Goal: Information Seeking & Learning: Learn about a topic

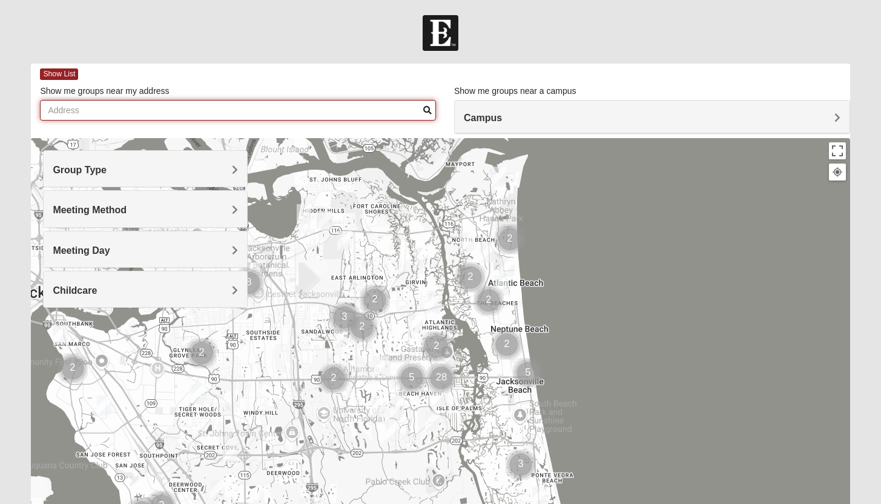
click at [317, 111] on input "Show me groups near my address" at bounding box center [238, 110] width 396 height 21
type input "[STREET_ADDRESS]"
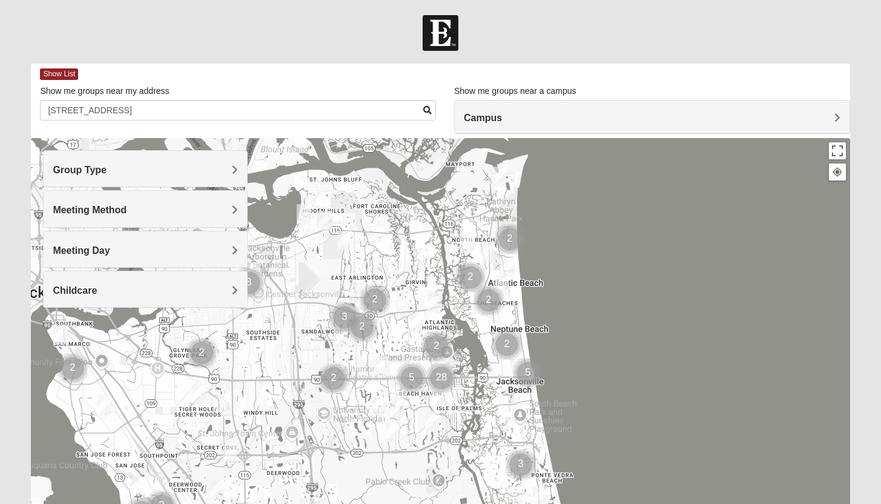
click at [531, 112] on h4 "Campus" at bounding box center [652, 118] width 377 height 12
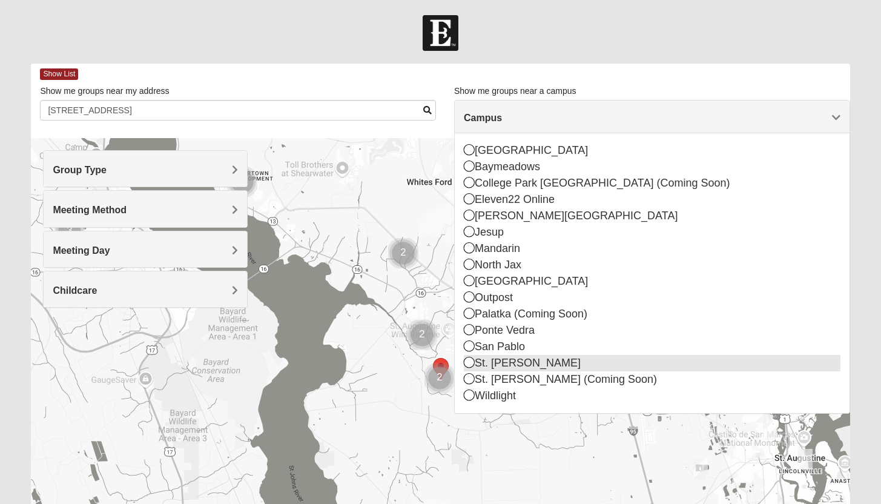
click at [470, 363] on icon at bounding box center [469, 362] width 11 height 11
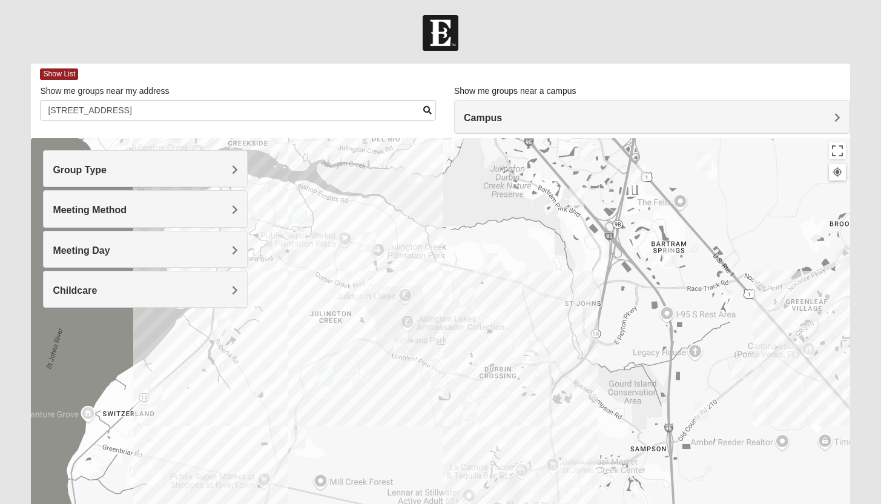
click at [530, 122] on h4 "Campus" at bounding box center [652, 118] width 377 height 12
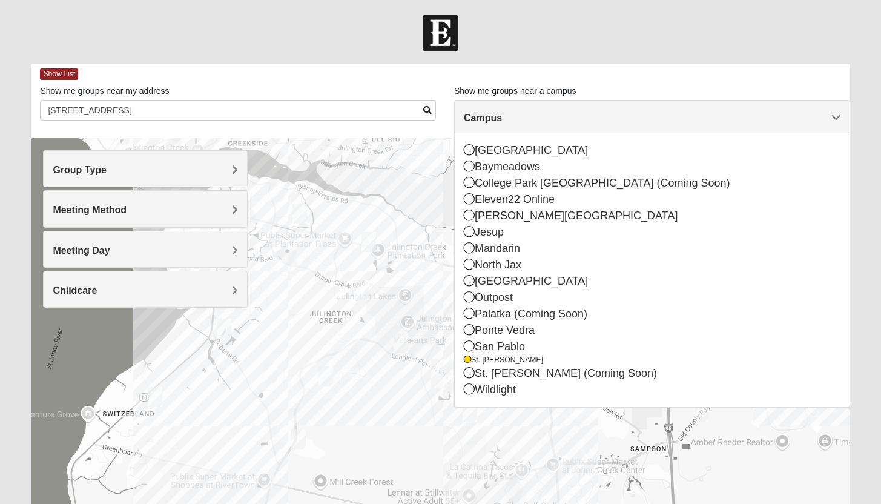
click at [436, 191] on div at bounding box center [440, 380] width 819 height 485
click at [780, 111] on div "Campus" at bounding box center [652, 117] width 395 height 33
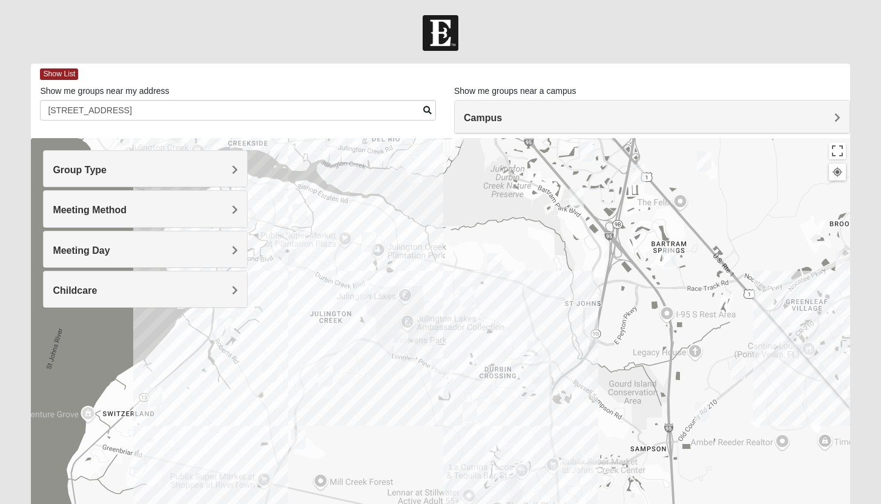
click at [226, 171] on h4 "Group Type" at bounding box center [145, 170] width 185 height 12
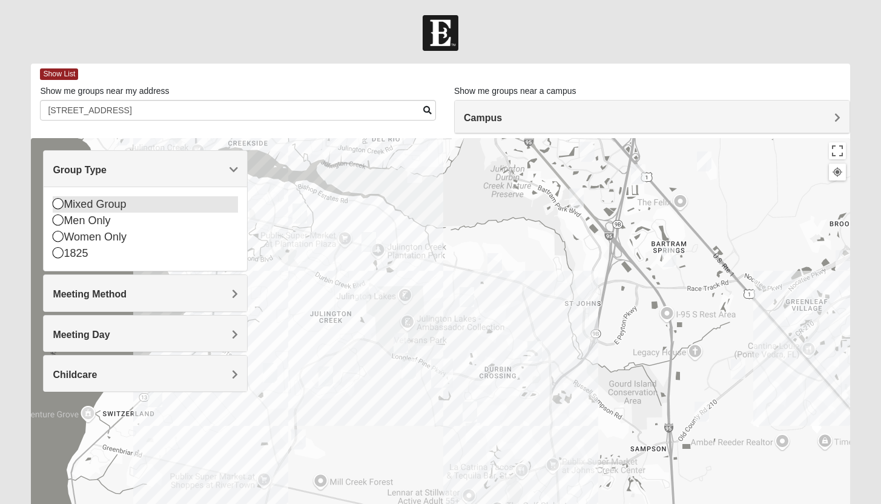
click at [58, 204] on icon at bounding box center [58, 203] width 11 height 11
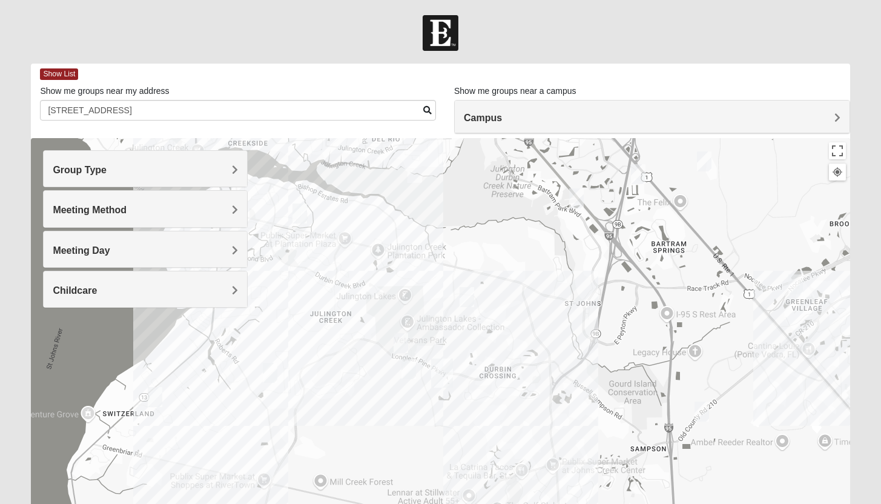
click at [76, 165] on span "Group Type" at bounding box center [80, 170] width 54 height 10
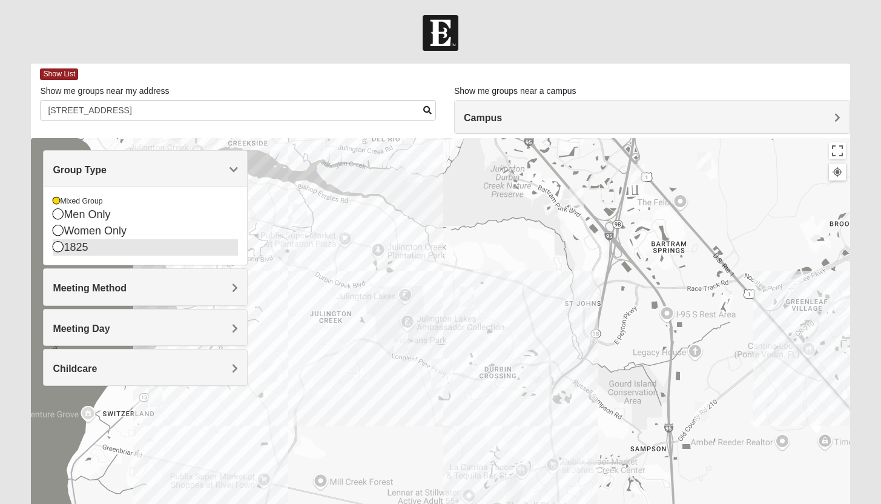
click at [56, 250] on icon at bounding box center [58, 246] width 11 height 11
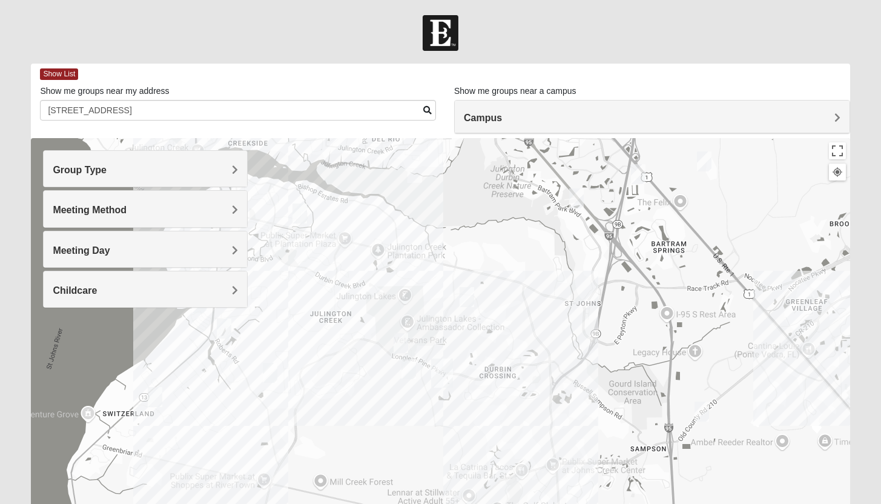
click at [87, 214] on span "Meeting Method" at bounding box center [90, 210] width 74 height 10
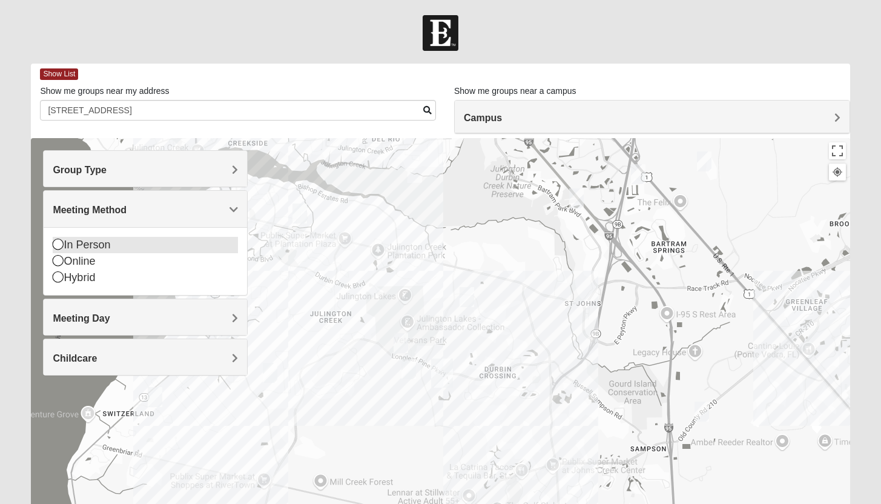
click at [59, 246] on icon at bounding box center [58, 244] width 11 height 11
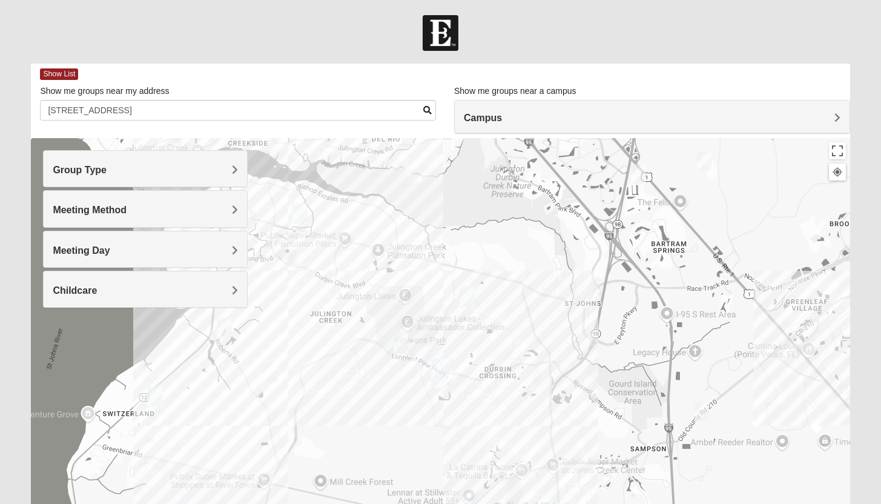
click at [87, 257] on div "Meeting Day" at bounding box center [146, 249] width 204 height 36
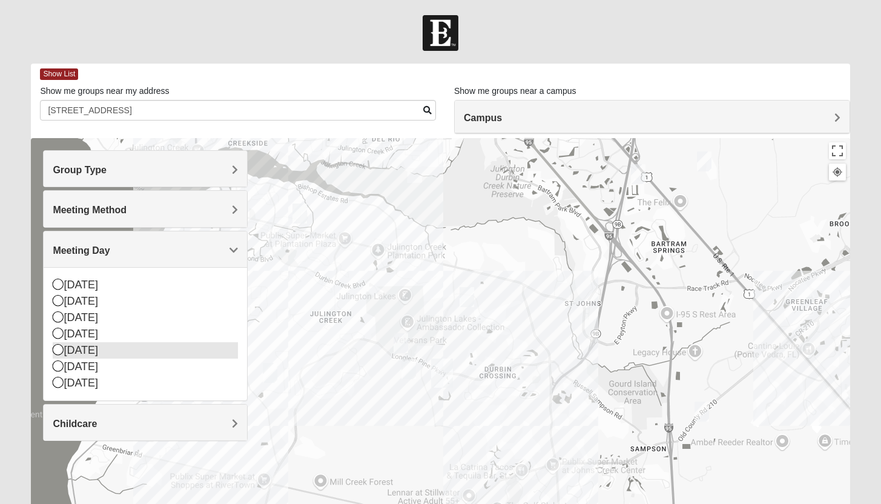
click at [58, 355] on icon at bounding box center [58, 349] width 11 height 11
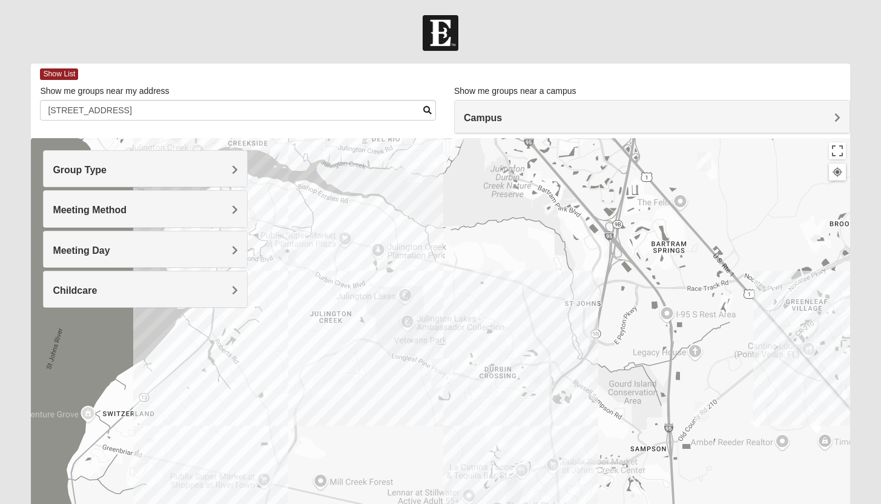
click at [98, 297] on div "Childcare" at bounding box center [146, 289] width 204 height 36
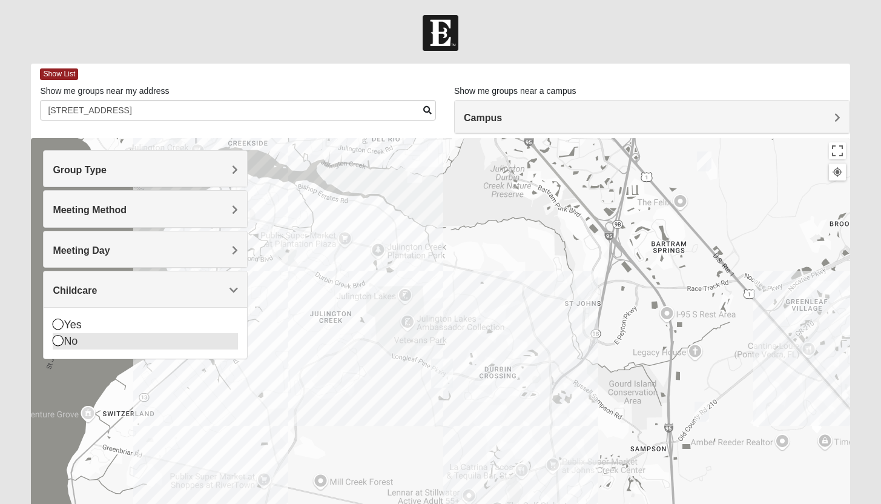
click at [55, 345] on icon at bounding box center [58, 340] width 11 height 11
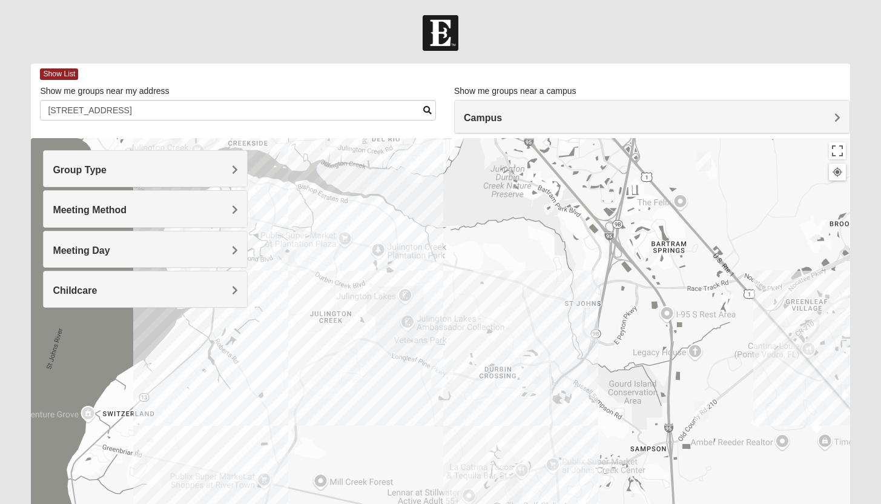
click at [191, 170] on h4 "Group Type" at bounding box center [145, 170] width 185 height 12
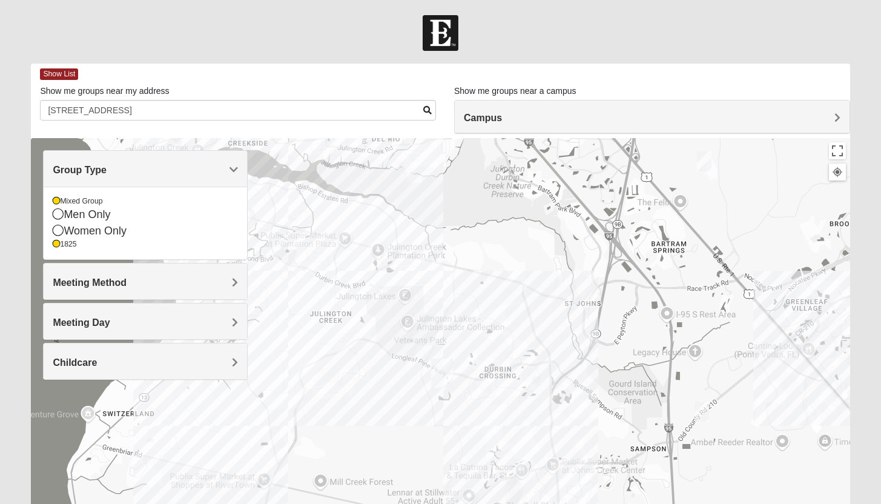
click at [191, 170] on h4 "Group Type" at bounding box center [145, 170] width 185 height 12
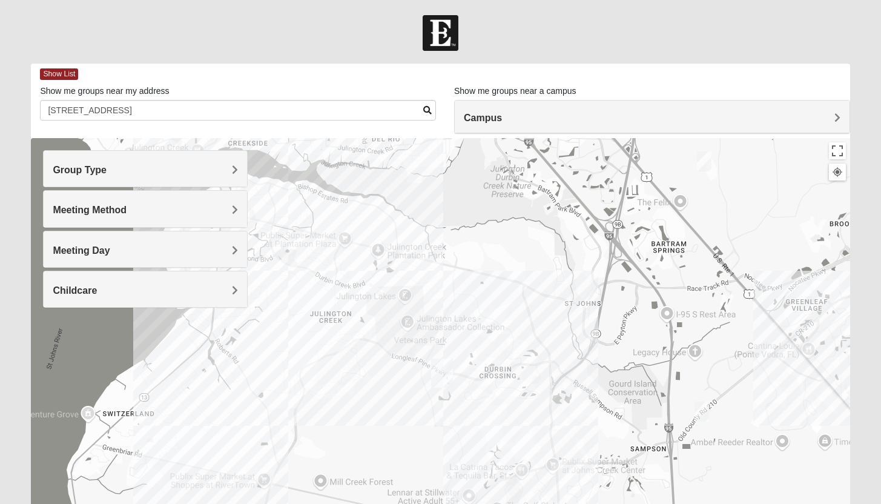
click at [164, 206] on h4 "Meeting Method" at bounding box center [145, 210] width 185 height 12
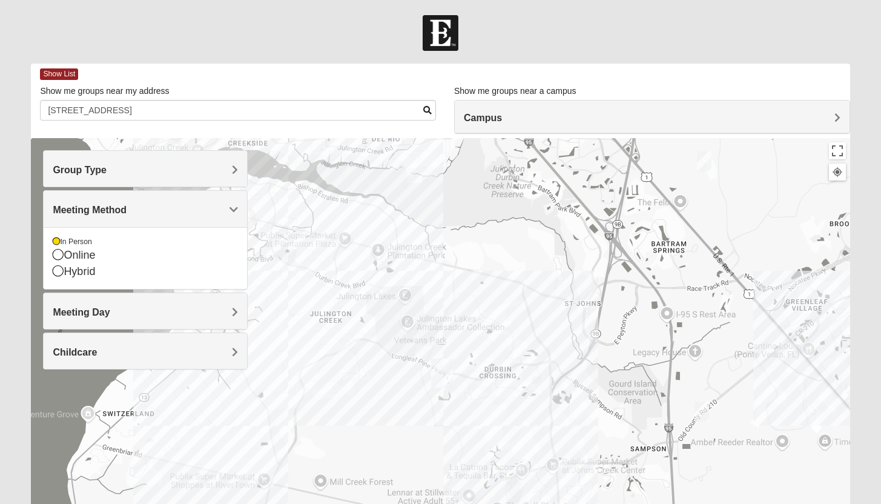
click at [164, 206] on h4 "Meeting Method" at bounding box center [145, 210] width 185 height 12
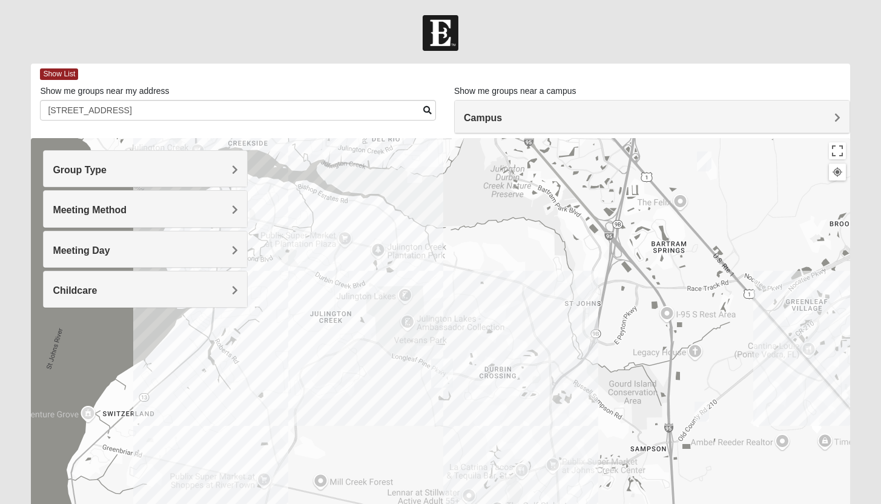
click at [154, 253] on h4 "Meeting Day" at bounding box center [145, 251] width 185 height 12
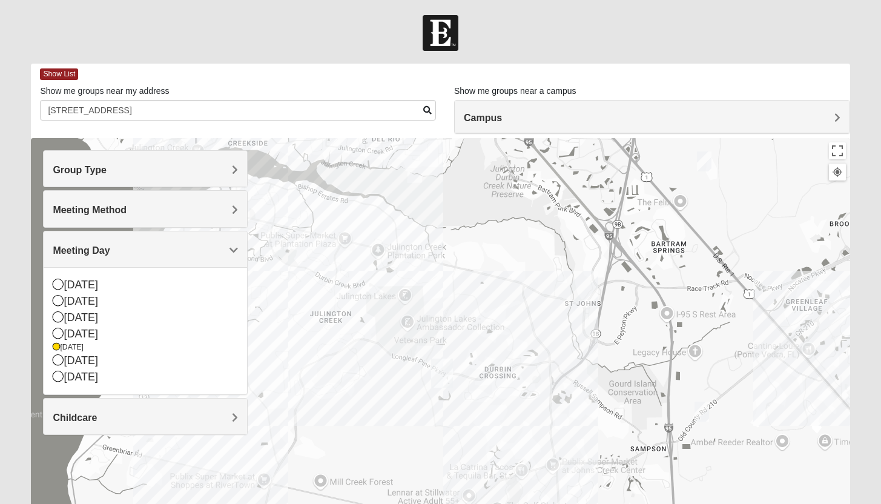
click at [154, 253] on h4 "Meeting Day" at bounding box center [145, 251] width 185 height 12
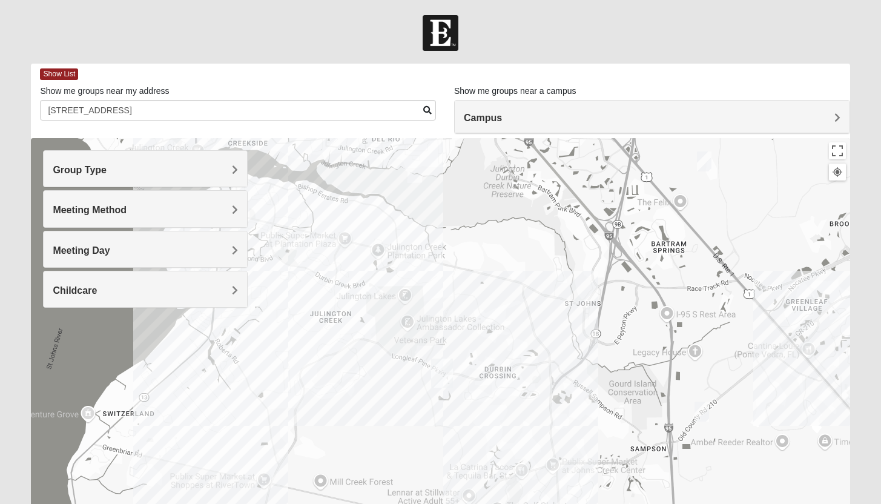
click at [158, 297] on div "Childcare" at bounding box center [146, 289] width 204 height 36
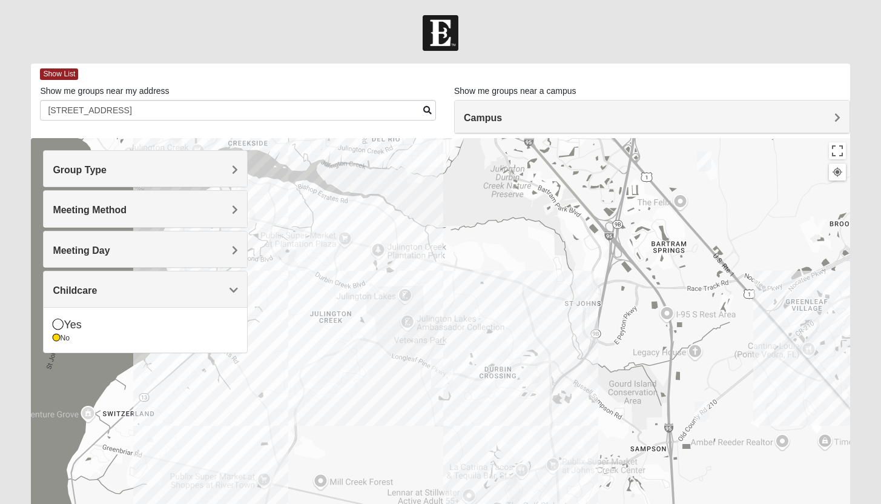
click at [158, 297] on div "Childcare" at bounding box center [146, 289] width 204 height 36
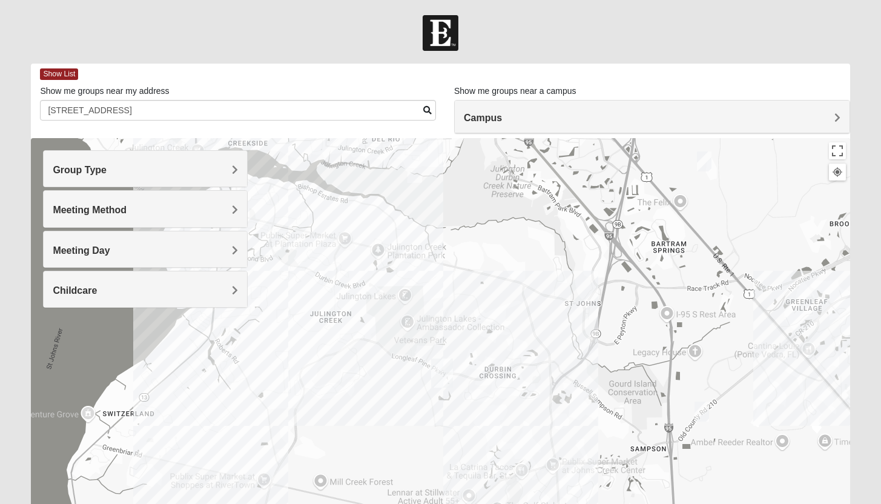
click at [133, 164] on h4 "Group Type" at bounding box center [145, 170] width 185 height 12
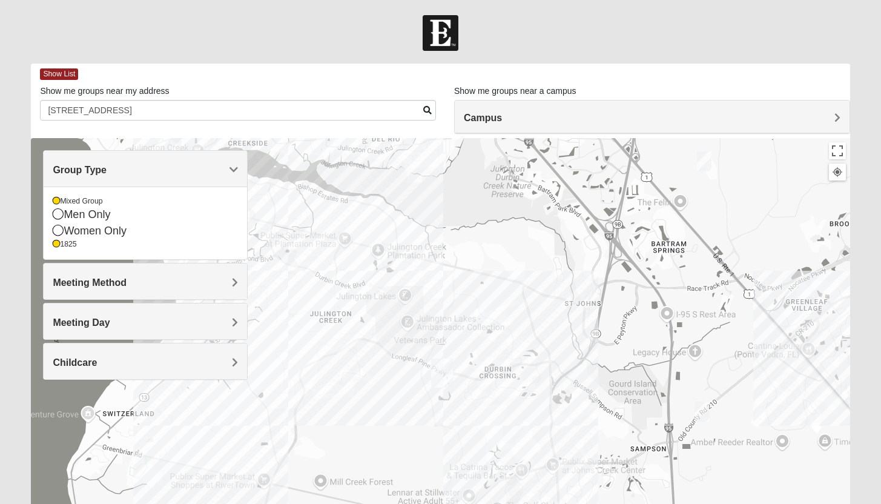
click at [142, 173] on h4 "Group Type" at bounding box center [145, 170] width 185 height 12
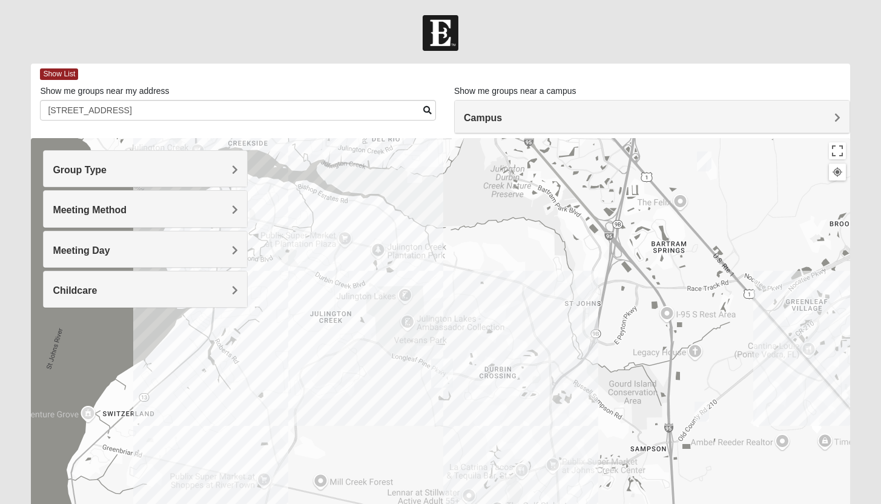
click at [147, 211] on h4 "Meeting Method" at bounding box center [145, 210] width 185 height 12
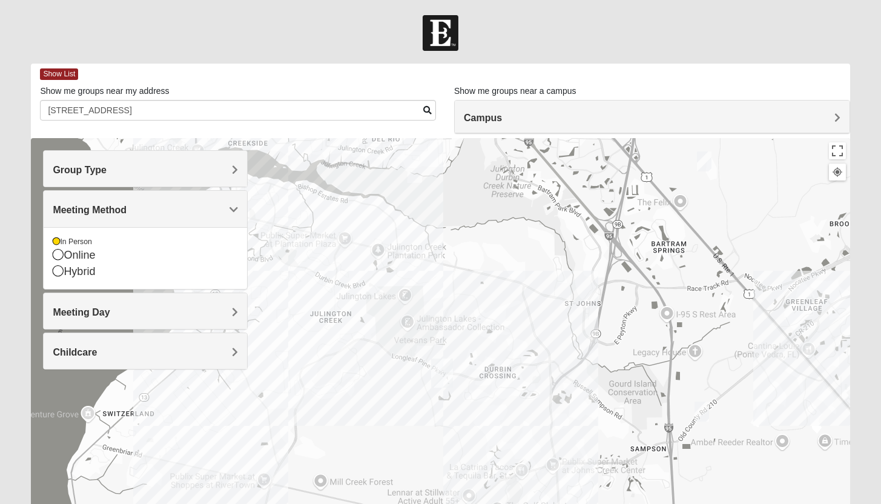
click at [159, 320] on div "Meeting Day" at bounding box center [146, 311] width 204 height 36
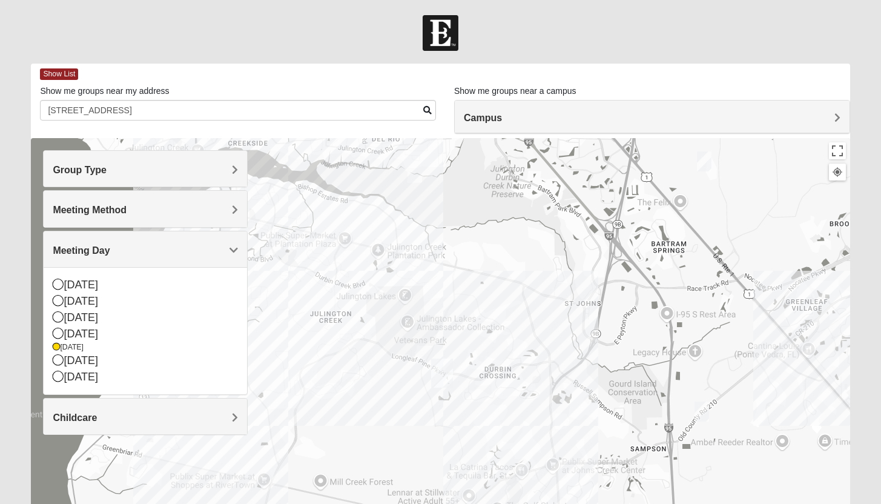
click at [158, 251] on h4 "Meeting Day" at bounding box center [145, 251] width 185 height 12
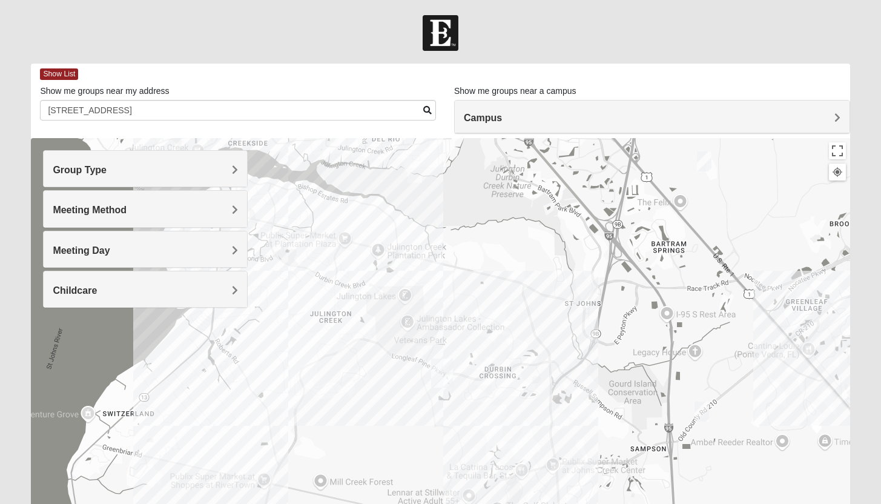
click at [159, 292] on h4 "Childcare" at bounding box center [145, 291] width 185 height 12
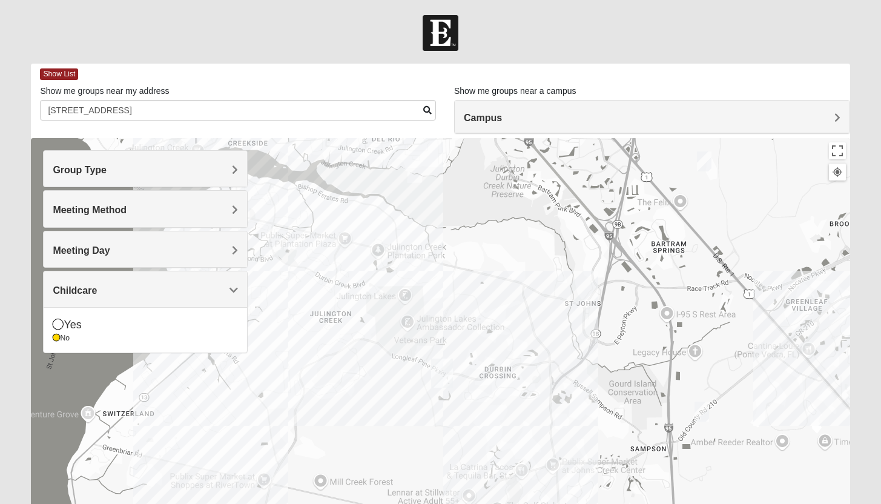
click at [159, 292] on h4 "Childcare" at bounding box center [145, 291] width 185 height 12
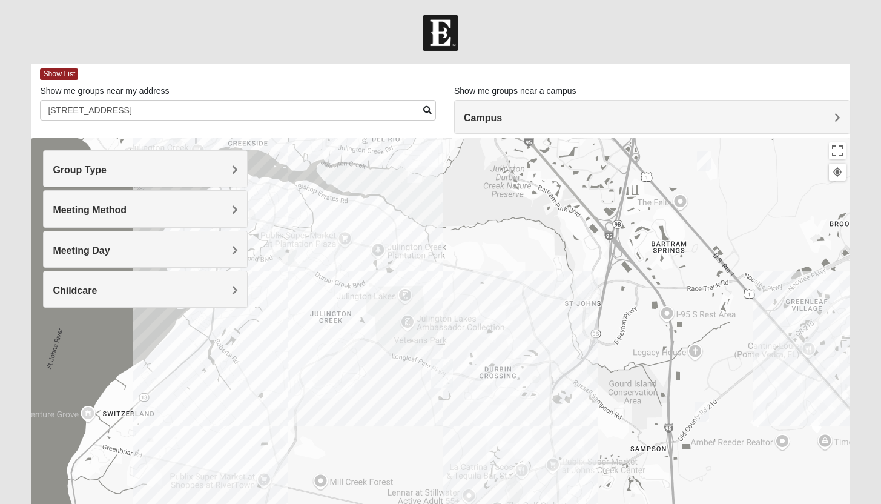
click at [705, 412] on img "Mixed Klein 32095" at bounding box center [702, 412] width 15 height 20
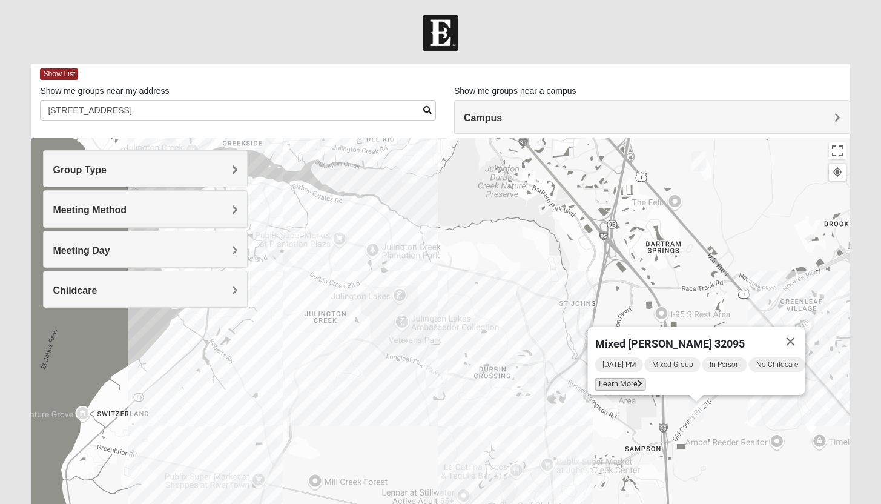
click at [623, 380] on span "Learn More" at bounding box center [620, 384] width 51 height 13
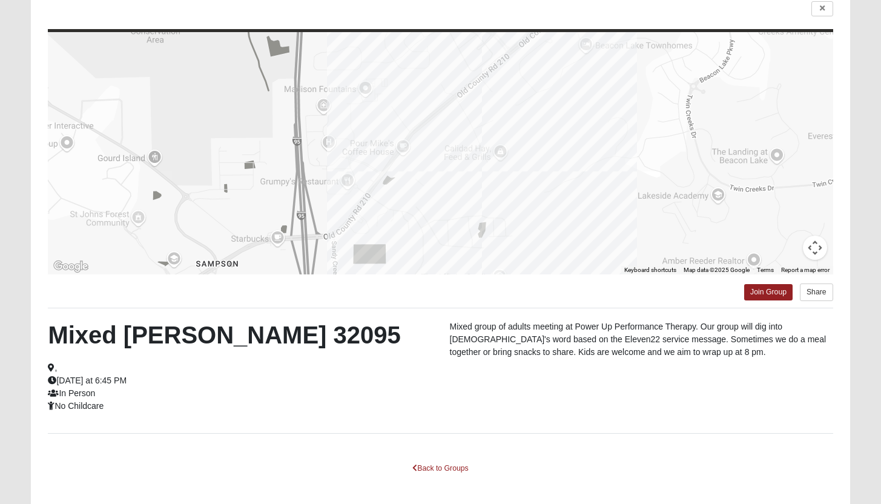
scroll to position [100, 0]
click at [828, 11] on link at bounding box center [823, 9] width 22 height 15
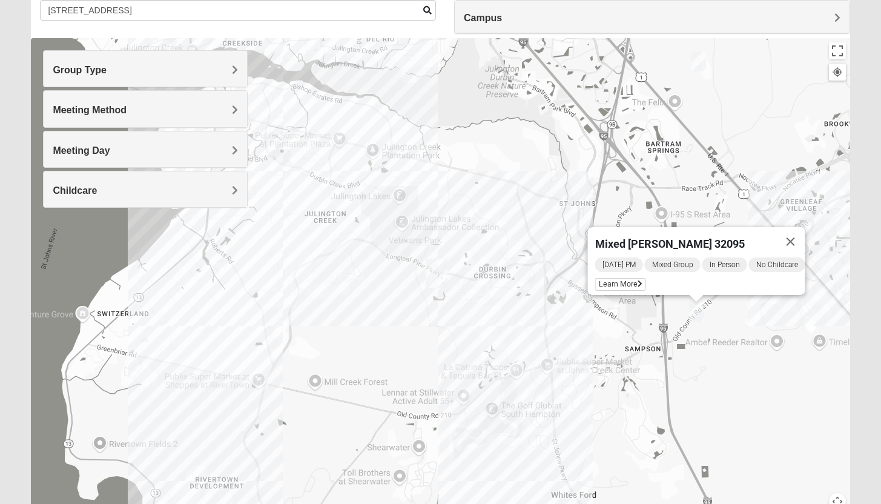
click at [701, 61] on img "Mixed Remley 32081" at bounding box center [699, 61] width 15 height 20
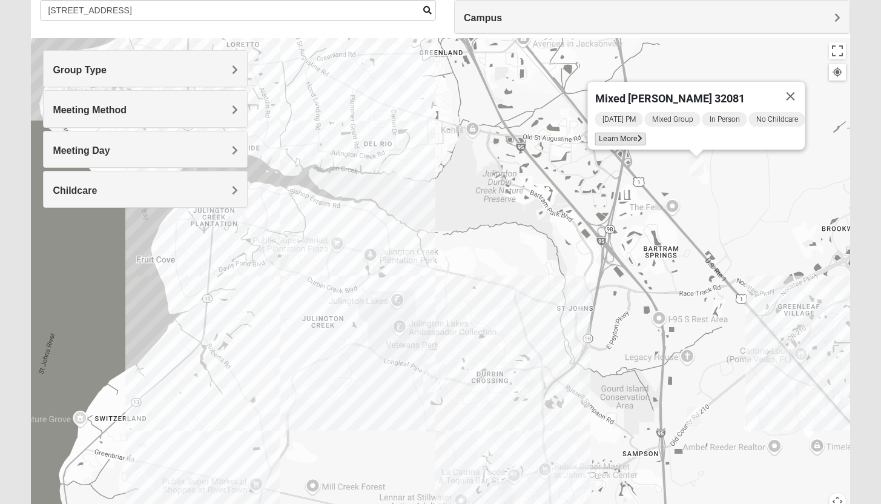
click at [606, 134] on span "Learn More" at bounding box center [620, 139] width 51 height 13
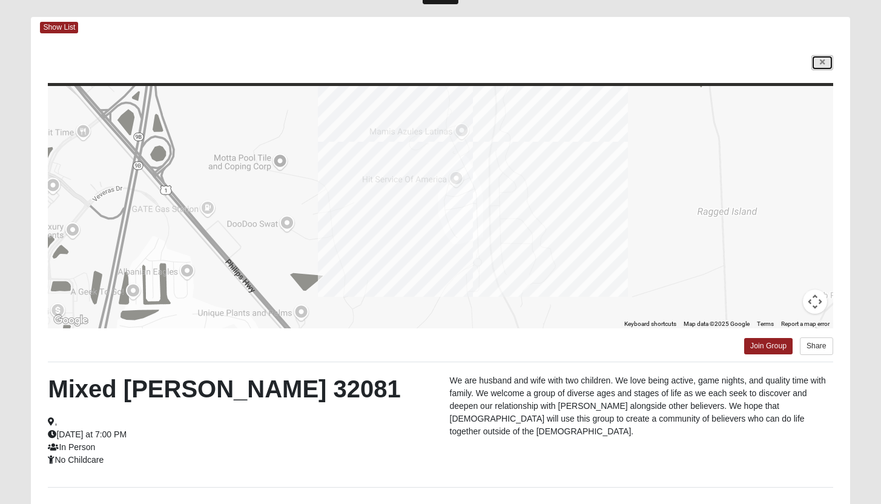
click at [823, 61] on icon at bounding box center [822, 62] width 5 height 7
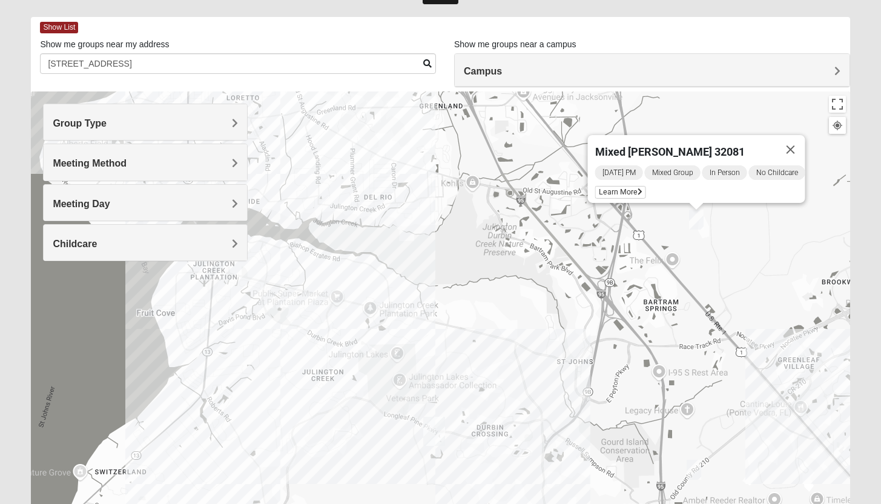
click at [696, 469] on img "Mixed Klein 32095" at bounding box center [694, 470] width 15 height 20
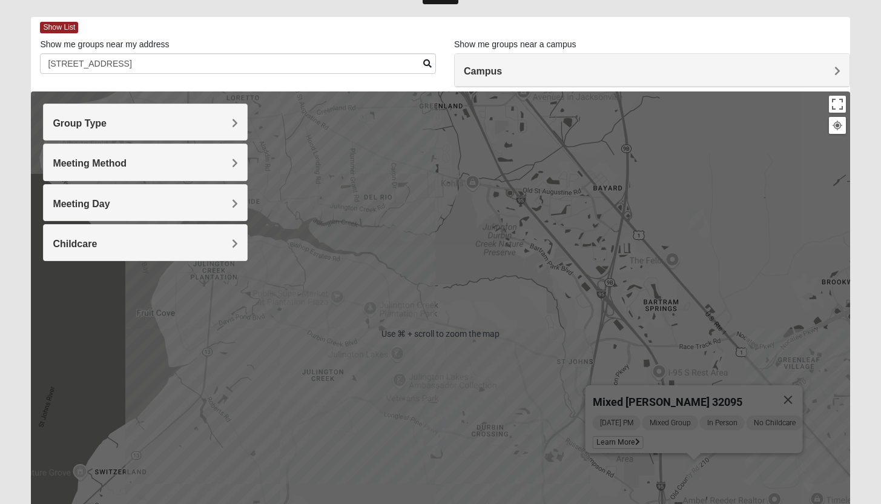
scroll to position [0, 0]
